Goal: Obtain resource: Download file/media

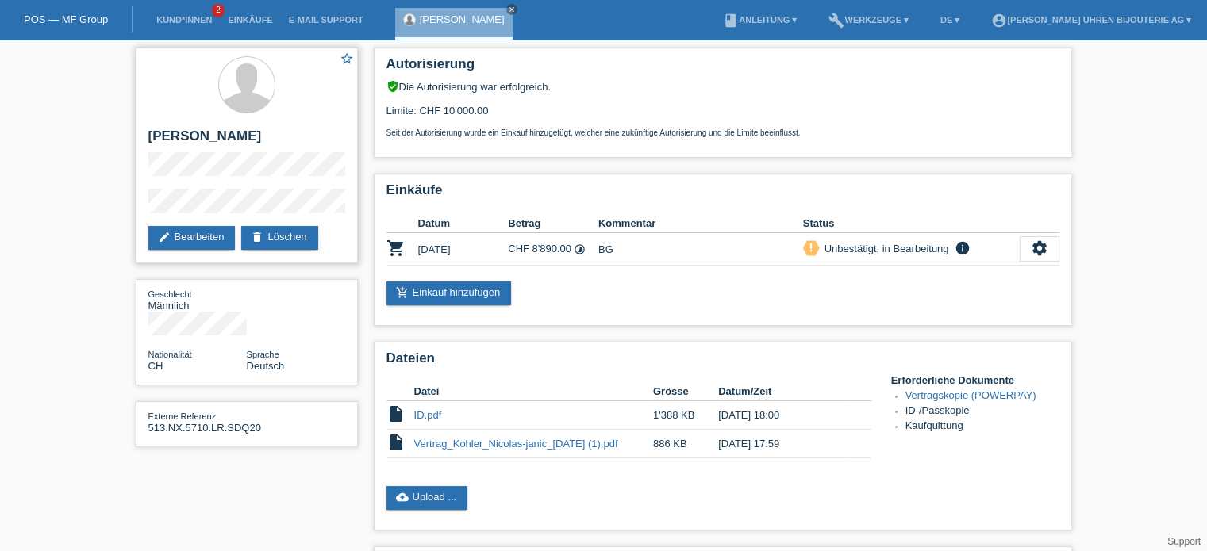
drag, startPoint x: 179, startPoint y: 136, endPoint x: 285, endPoint y: 141, distance: 105.6
click at [285, 141] on h2 "[PERSON_NAME]" at bounding box center [246, 141] width 197 height 24
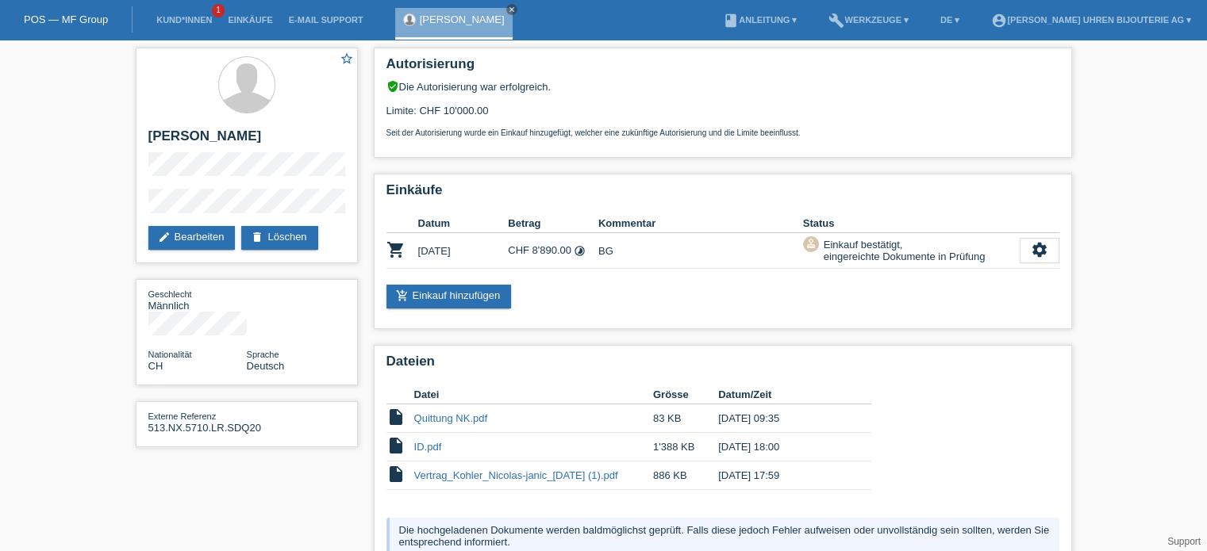
click at [85, 25] on div "POS — MF Group" at bounding box center [66, 19] width 132 height 26
click at [84, 18] on link "POS — MF Group" at bounding box center [66, 19] width 84 height 12
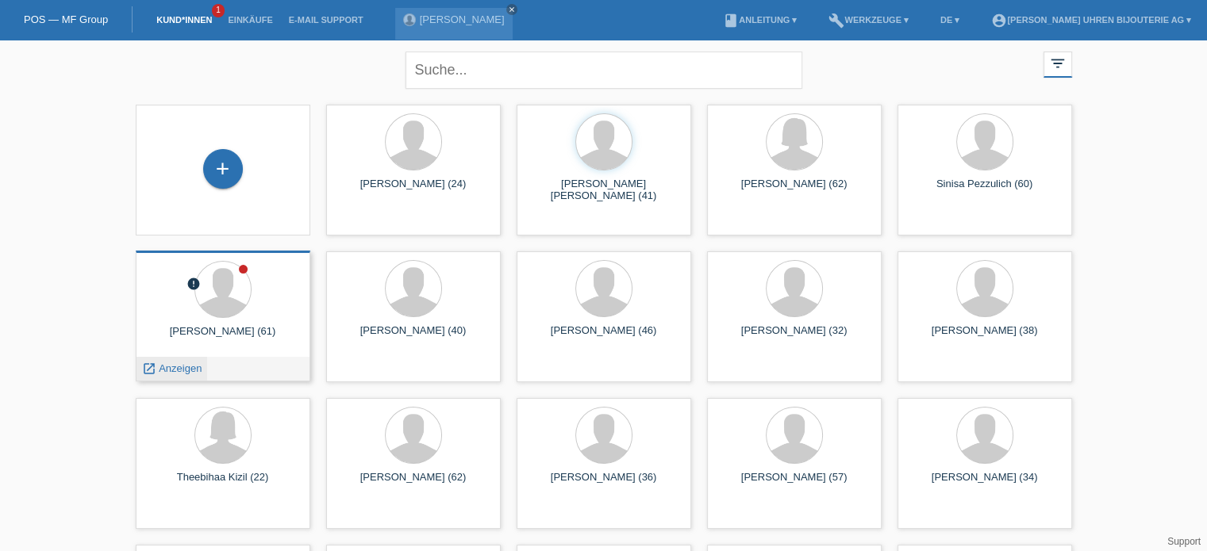
click at [181, 366] on span "Anzeigen" at bounding box center [180, 369] width 43 height 12
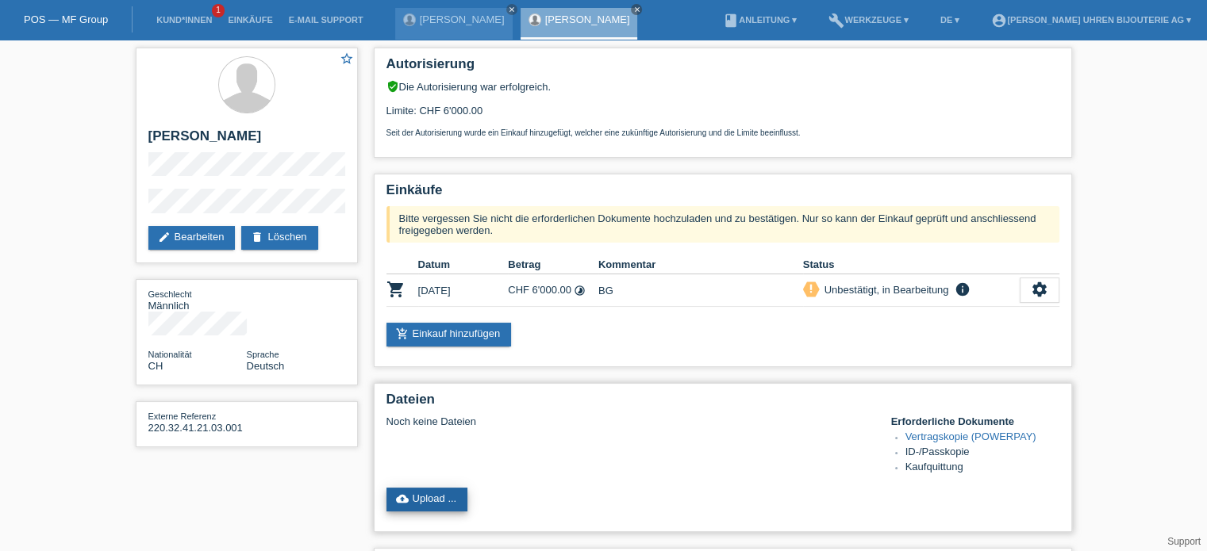
click at [432, 493] on link "cloud_upload Upload ..." at bounding box center [427, 500] width 82 height 24
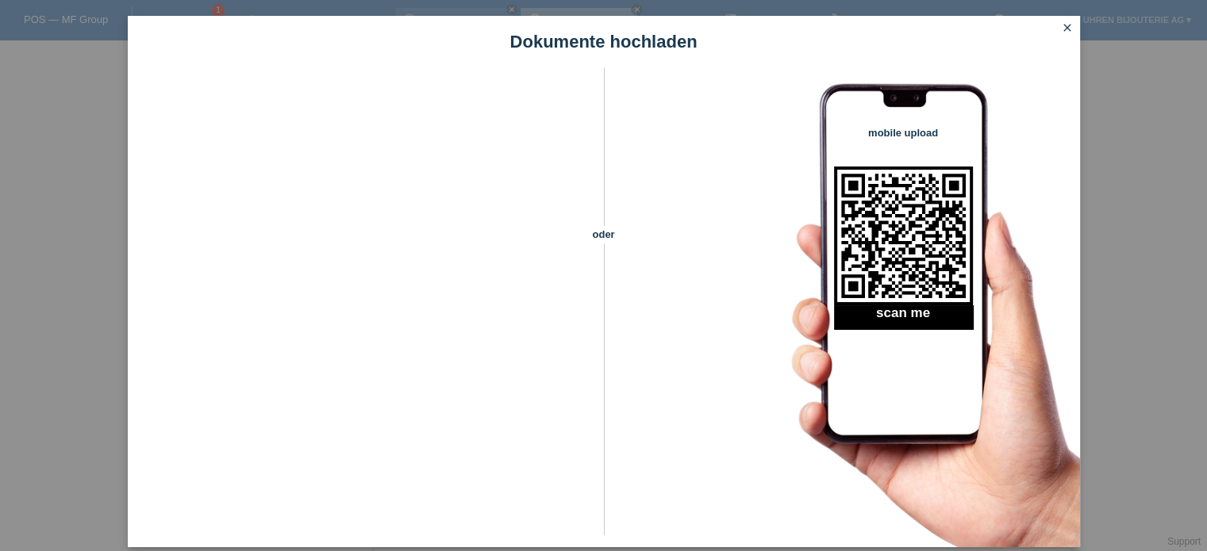
click at [1065, 24] on icon "close" at bounding box center [1067, 27] width 13 height 13
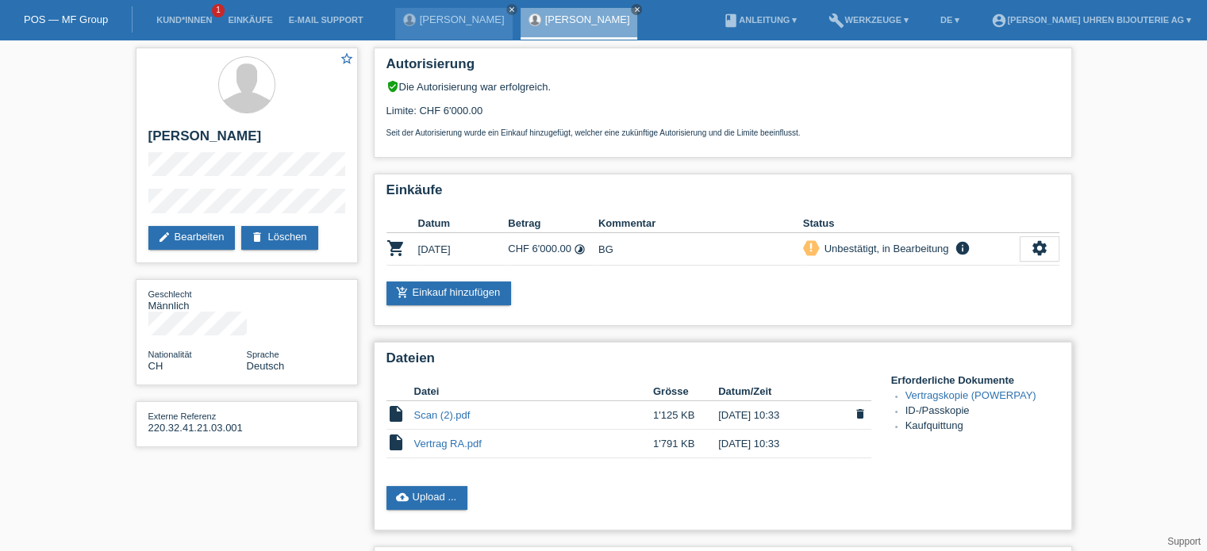
click at [439, 412] on link "Scan (2).pdf" at bounding box center [442, 415] width 56 height 12
